Goal: Task Accomplishment & Management: Manage account settings

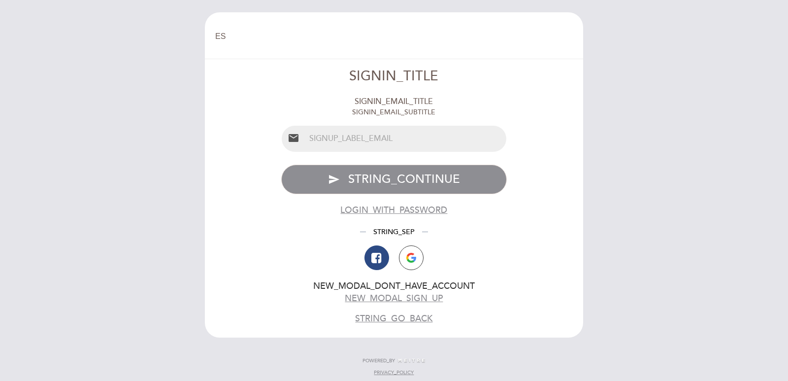
select select "es"
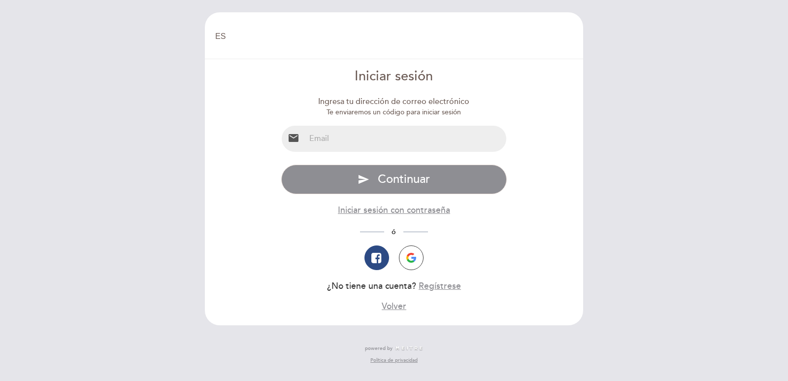
click at [368, 146] on input "email" at bounding box center [405, 139] width 201 height 26
type input "[EMAIL_ADDRESS][DOMAIN_NAME]"
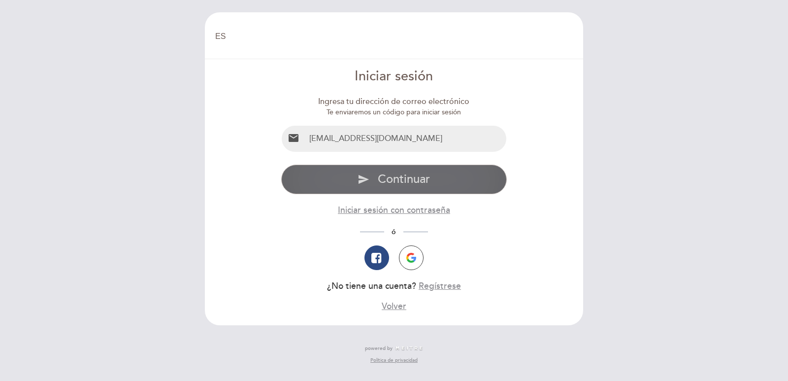
click at [393, 178] on span "Continuar" at bounding box center [404, 179] width 52 height 14
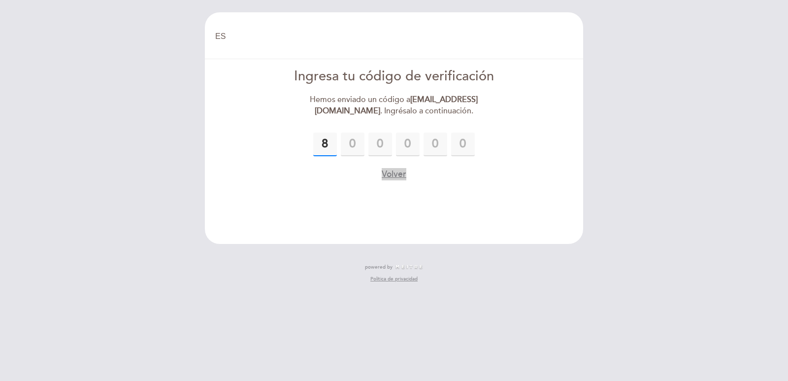
type input "8"
type input "2"
type input "0"
type input "9"
type input "5"
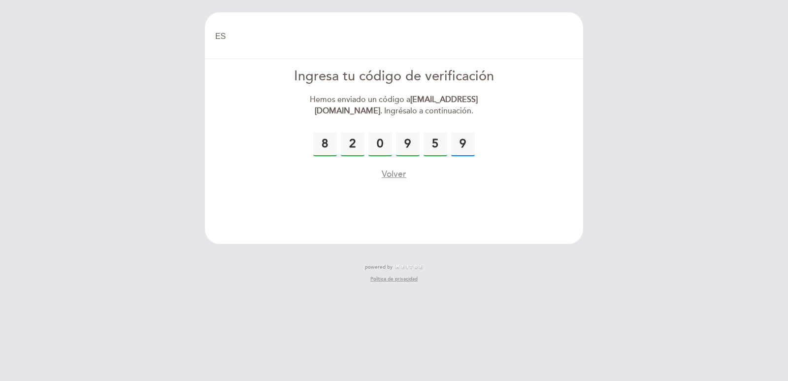
type input "9"
